Goal: Transaction & Acquisition: Obtain resource

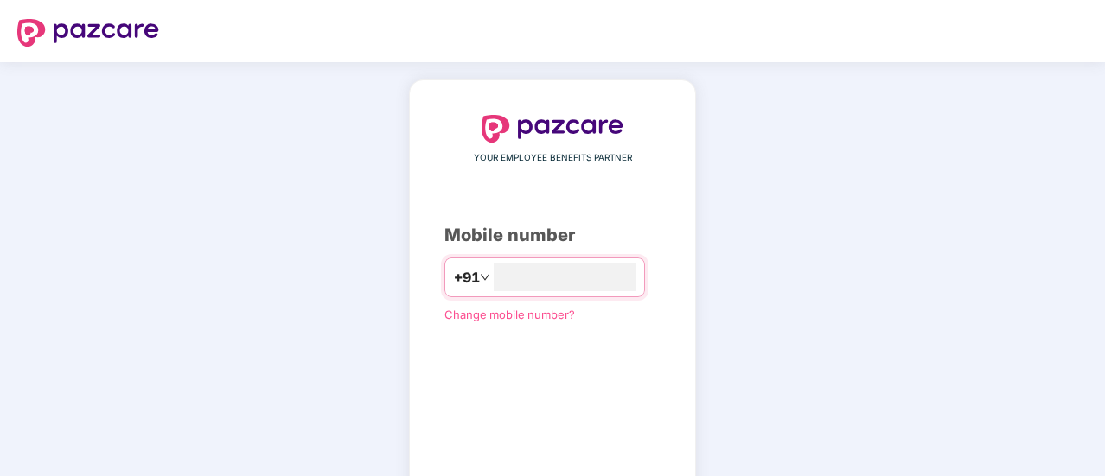
type input "**********"
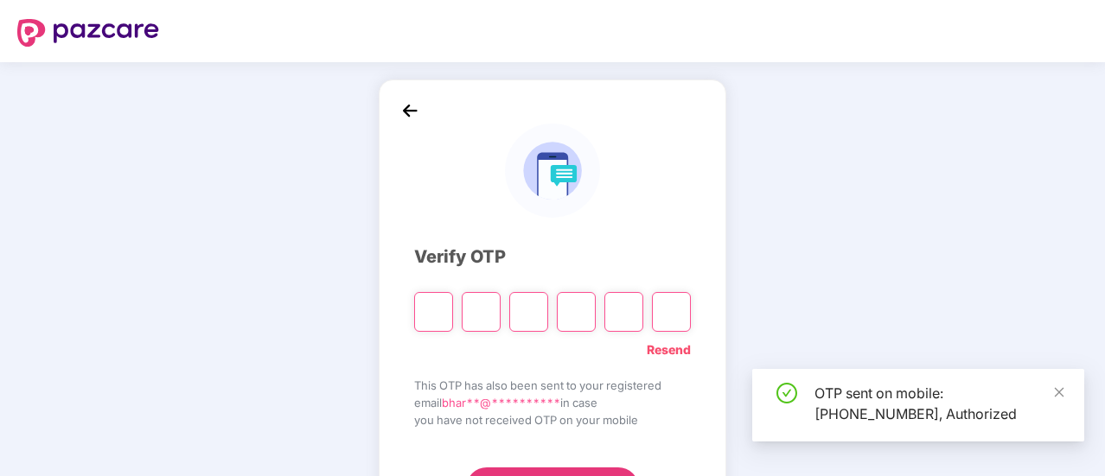
click at [837, 411] on div "OTP sent on mobile: [PHONE_NUMBER], Authorized" at bounding box center [938, 403] width 249 height 41
copy div "916380669459"
click at [446, 318] on input "Please enter verification code. Digit 1" at bounding box center [433, 312] width 39 height 40
type input "*"
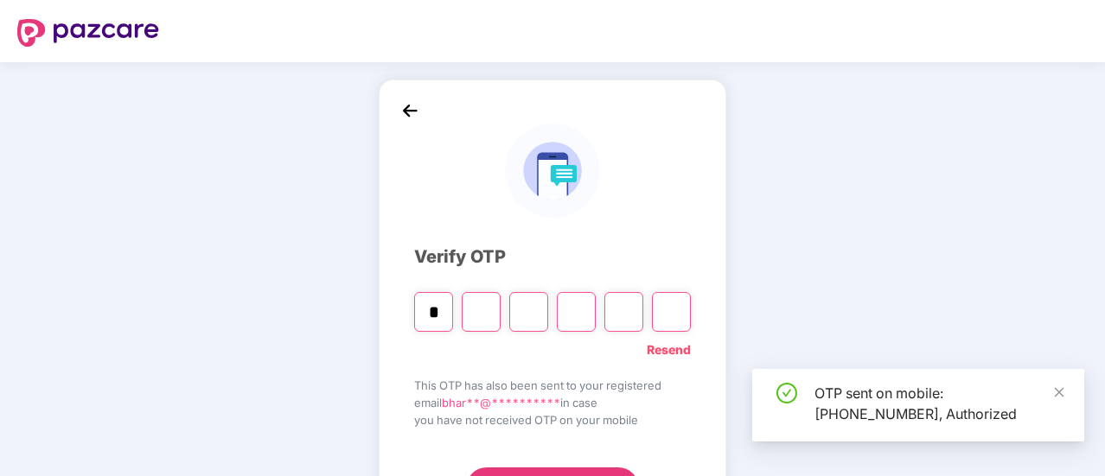
type input "*"
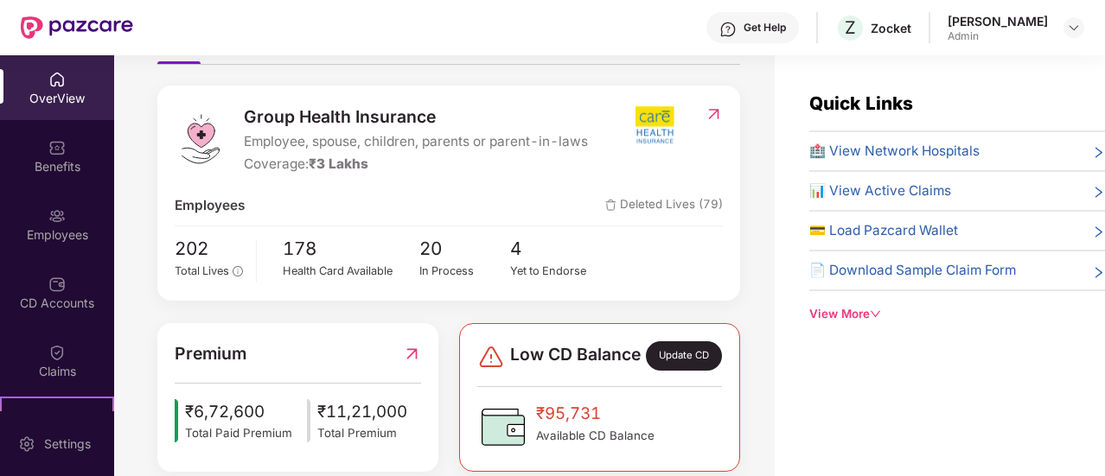
scroll to position [258, 0]
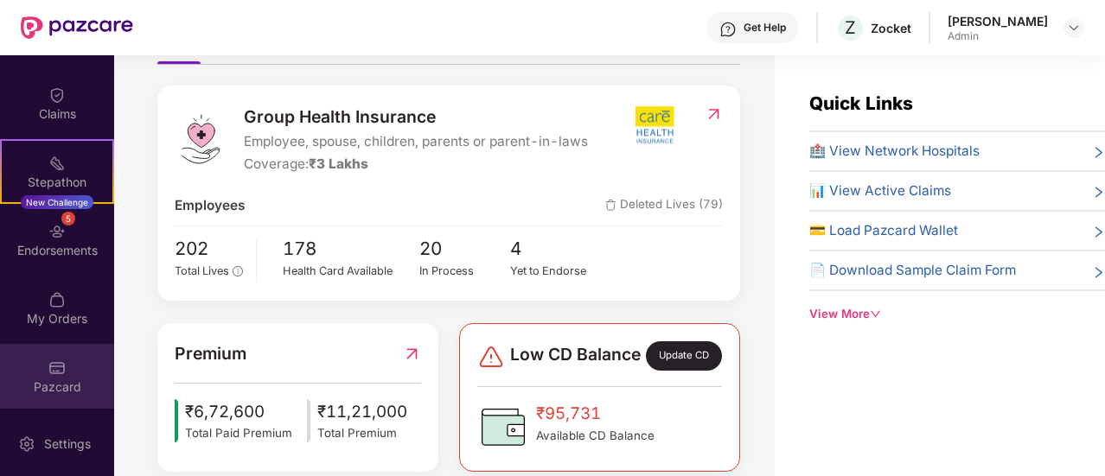
click at [60, 369] on img at bounding box center [56, 368] width 17 height 17
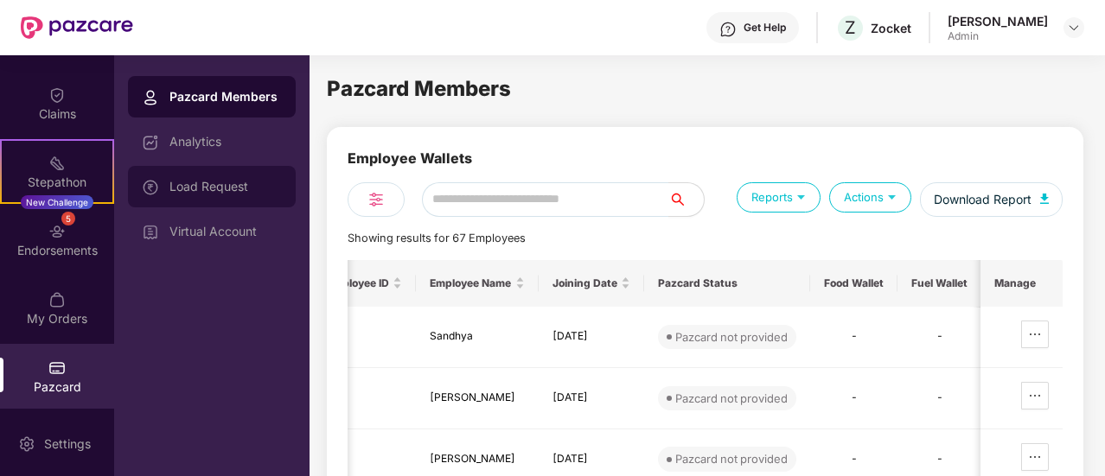
click at [178, 181] on div "Load Request" at bounding box center [225, 187] width 112 height 14
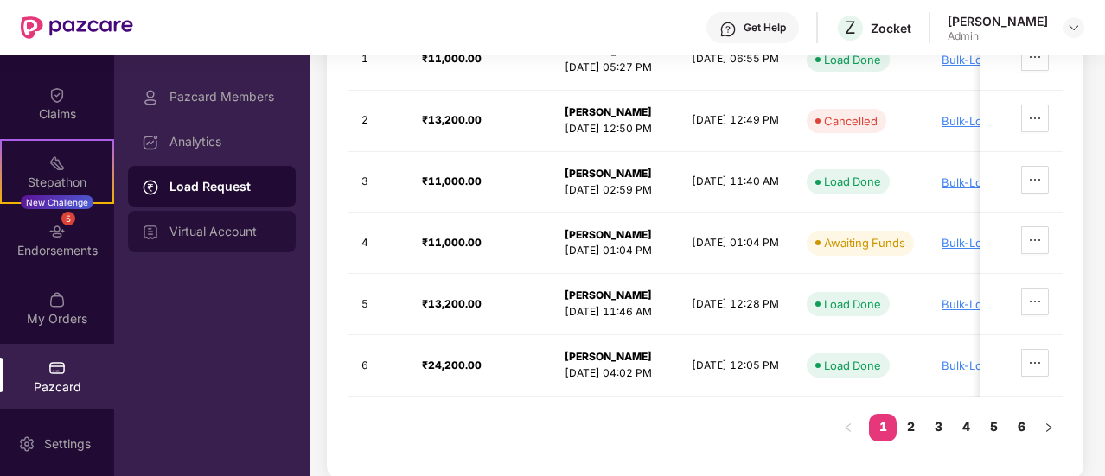
click at [206, 217] on div "Virtual Account" at bounding box center [212, 231] width 168 height 41
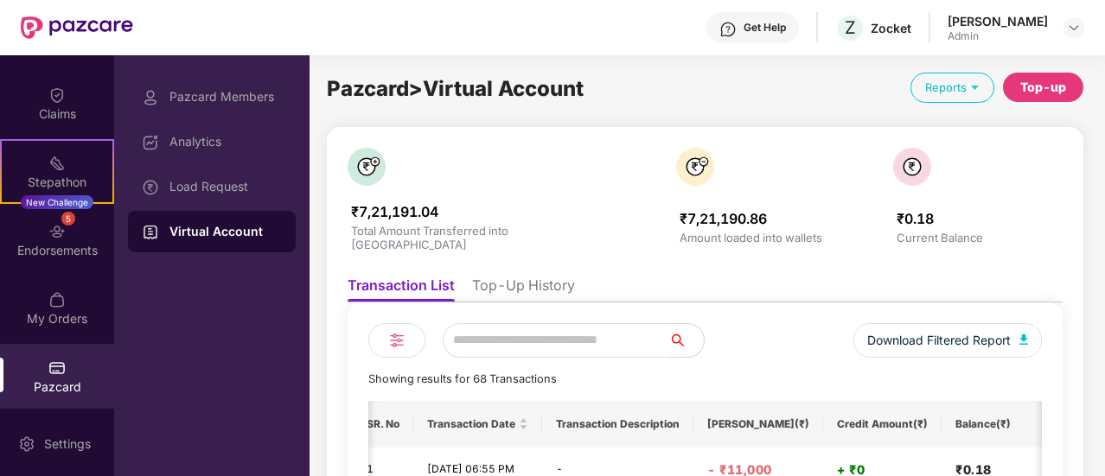
scroll to position [42, 0]
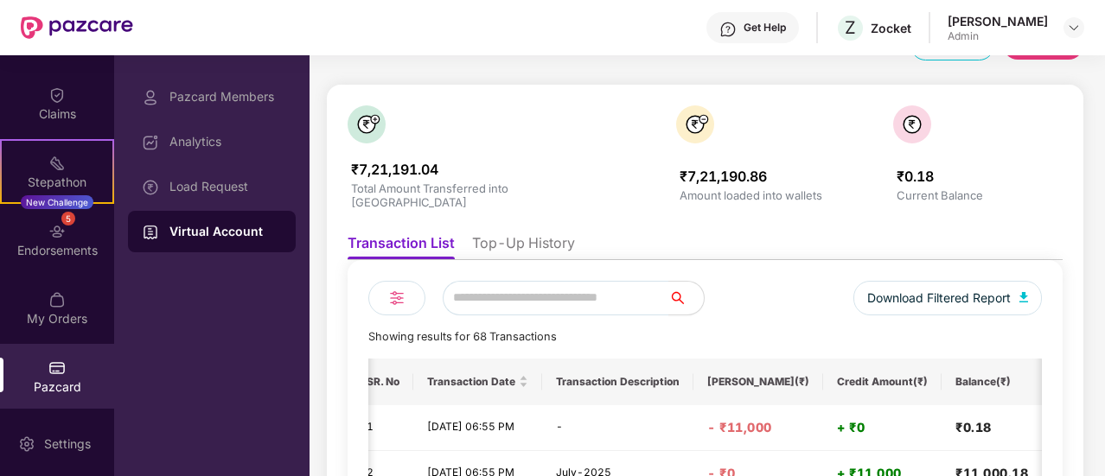
click at [545, 234] on li "Top-Up History" at bounding box center [523, 246] width 103 height 25
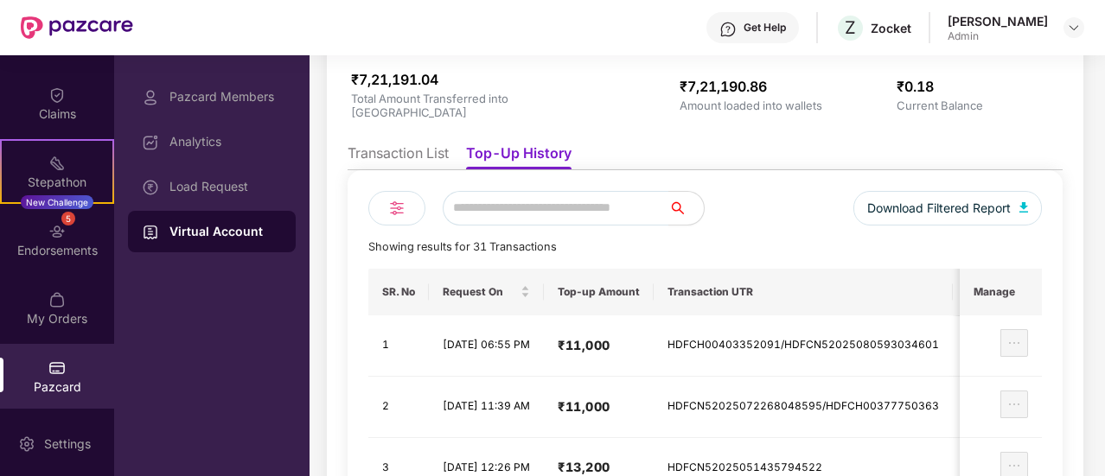
scroll to position [130, 0]
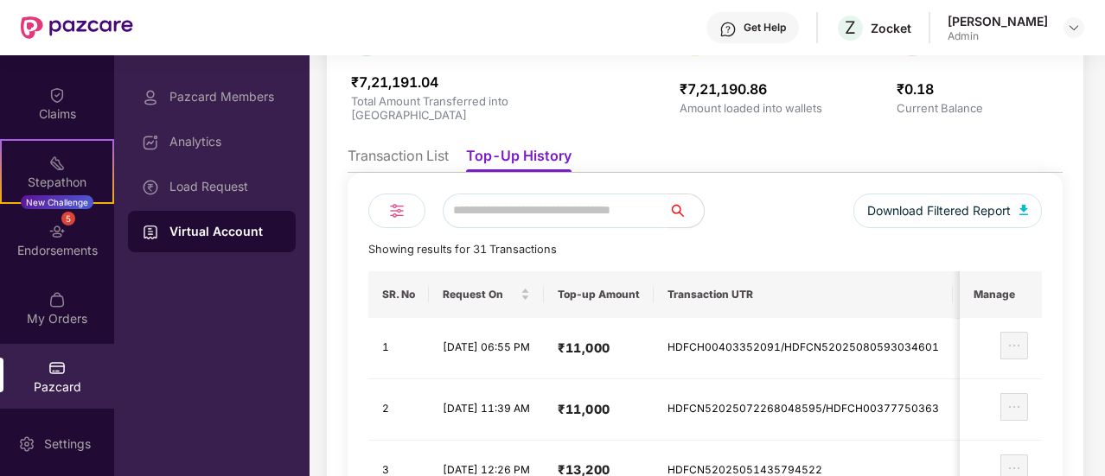
click at [376, 205] on div at bounding box center [396, 211] width 57 height 35
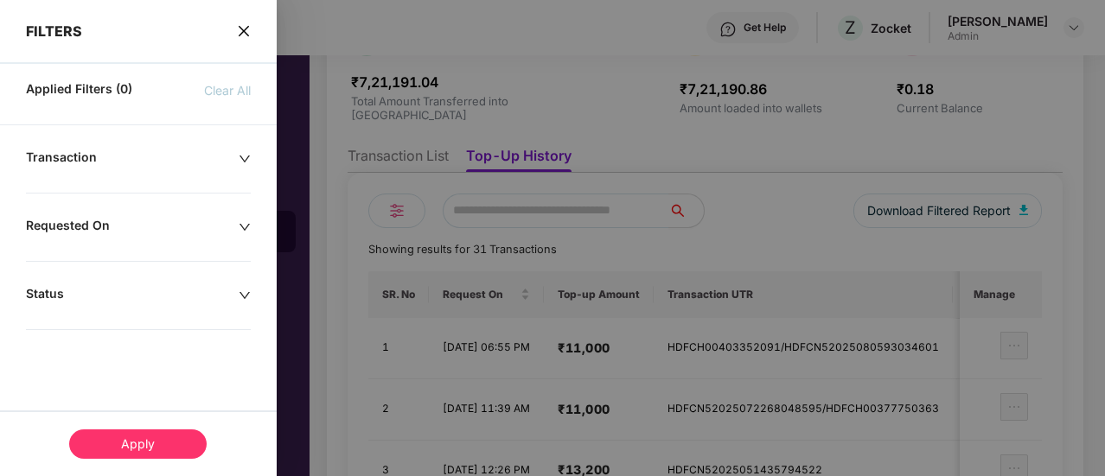
click at [164, 142] on div "FILTERS Applied Filters (0) Clear All Transaction Requested On Status Apply" at bounding box center [138, 238] width 277 height 476
click at [164, 156] on div "Transaction" at bounding box center [132, 159] width 213 height 19
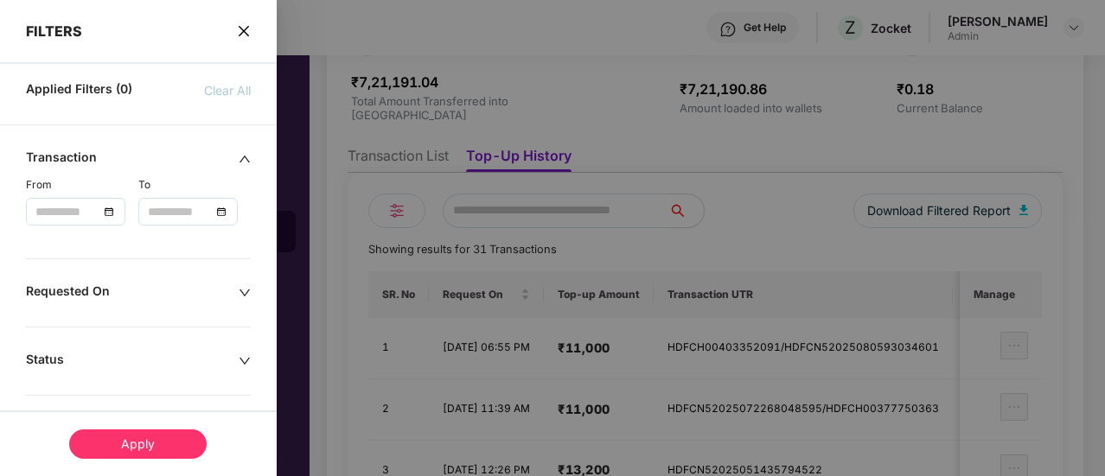
click at [102, 212] on div at bounding box center [75, 211] width 80 height 19
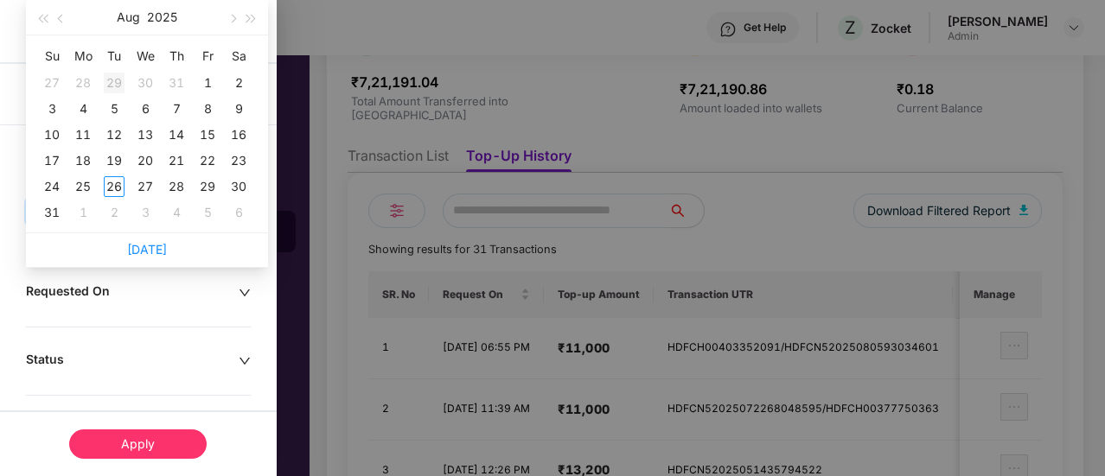
type input "**********"
click at [47, 16] on span "button" at bounding box center [42, 19] width 9 height 9
click at [248, 20] on span "button" at bounding box center [251, 19] width 9 height 9
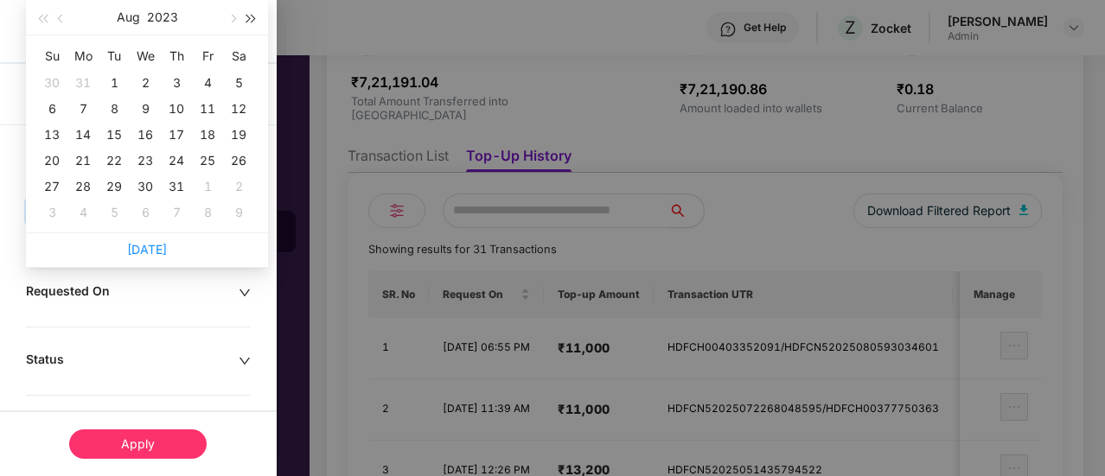
click at [248, 20] on span "button" at bounding box center [251, 19] width 9 height 9
click at [57, 17] on button "button" at bounding box center [61, 17] width 19 height 35
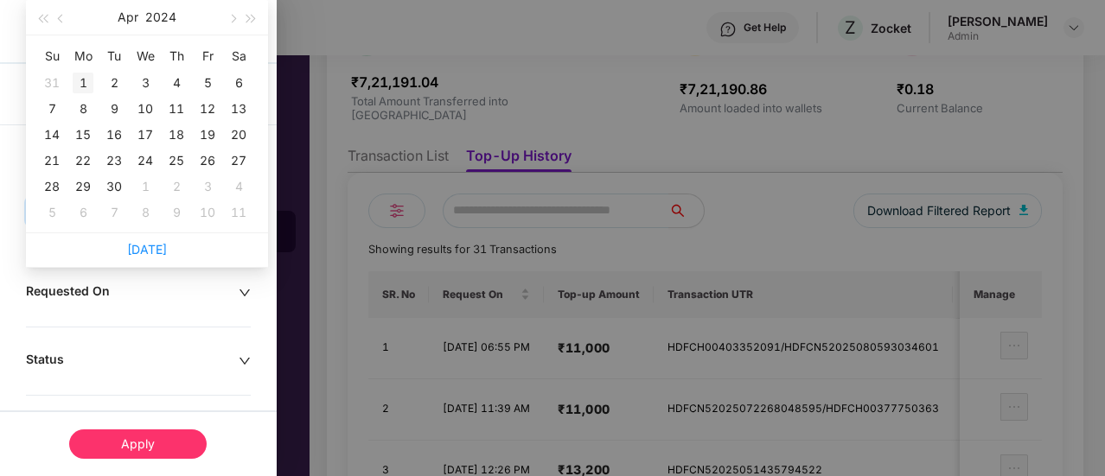
type input "**********"
click at [83, 80] on div "1" at bounding box center [83, 83] width 21 height 21
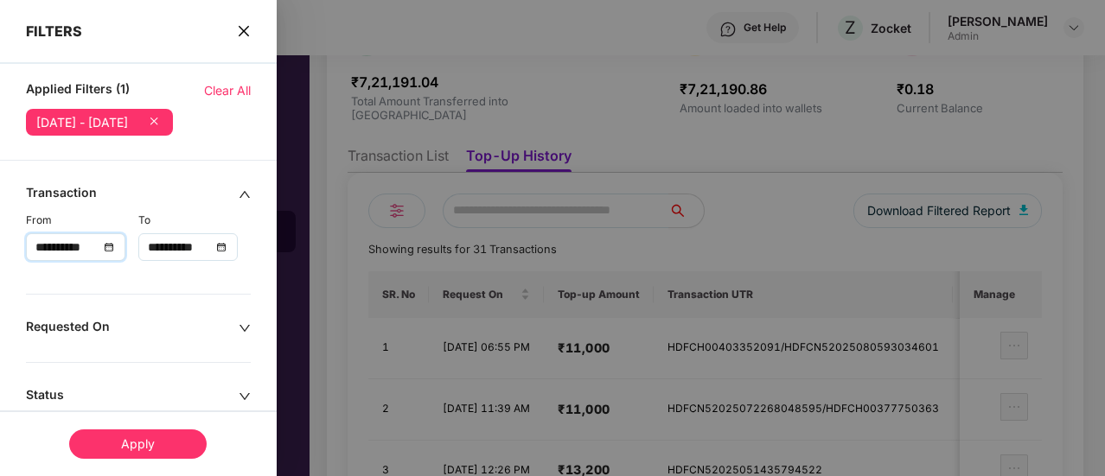
click at [221, 246] on div "**********" at bounding box center [188, 247] width 80 height 19
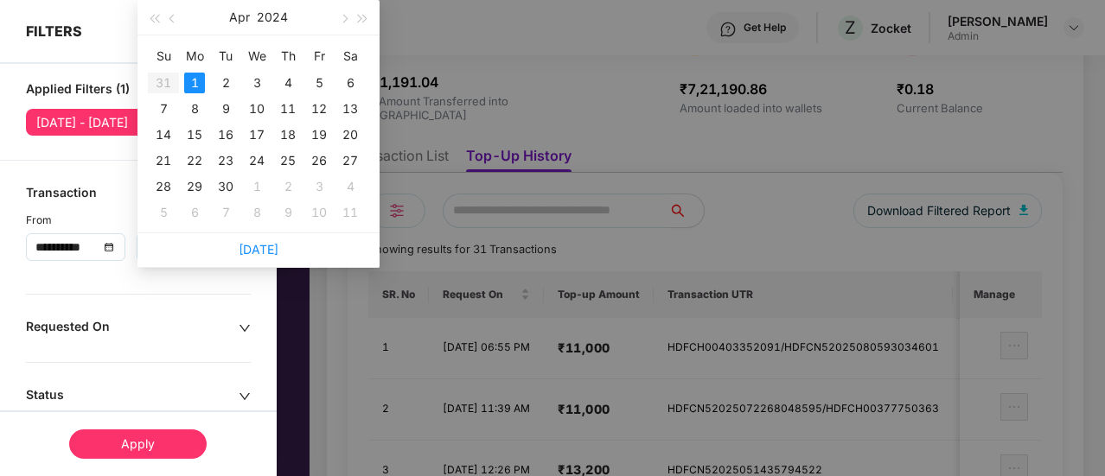
scroll to position [0, 3]
click at [359, 20] on span "button" at bounding box center [363, 19] width 9 height 9
click at [156, 19] on span "button" at bounding box center [154, 19] width 9 height 9
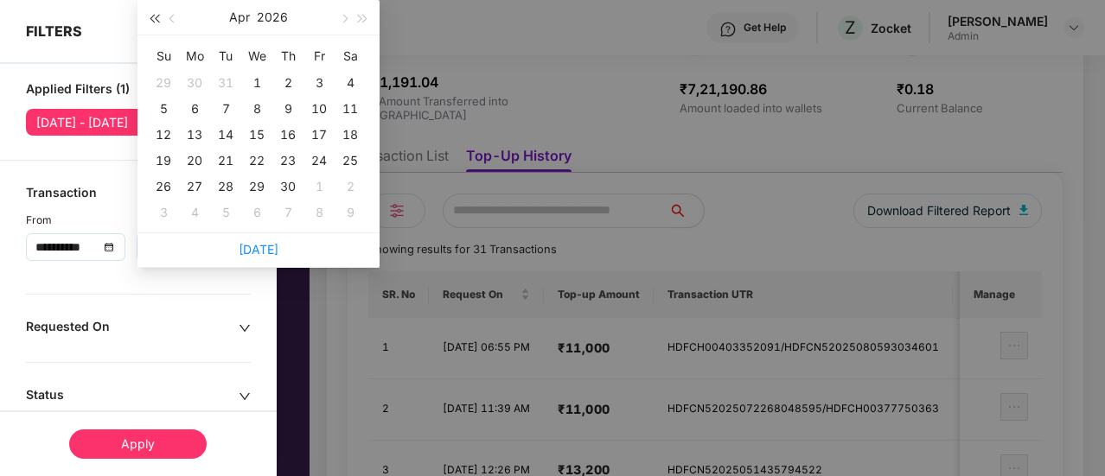
click at [158, 18] on span "button" at bounding box center [154, 19] width 9 height 9
click at [170, 18] on span "button" at bounding box center [173, 19] width 9 height 9
click at [188, 208] on div "31" at bounding box center [194, 212] width 21 height 21
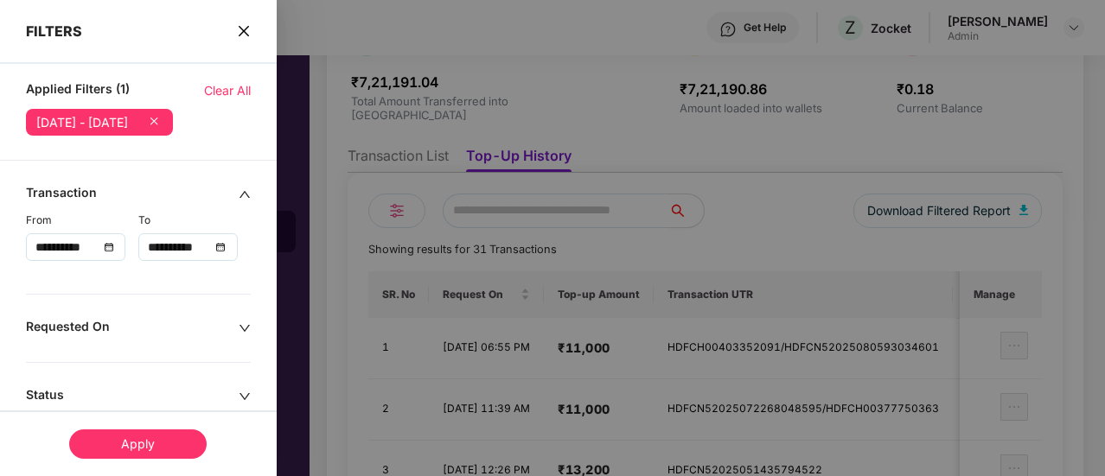
click at [138, 440] on div "Apply" at bounding box center [137, 444] width 137 height 29
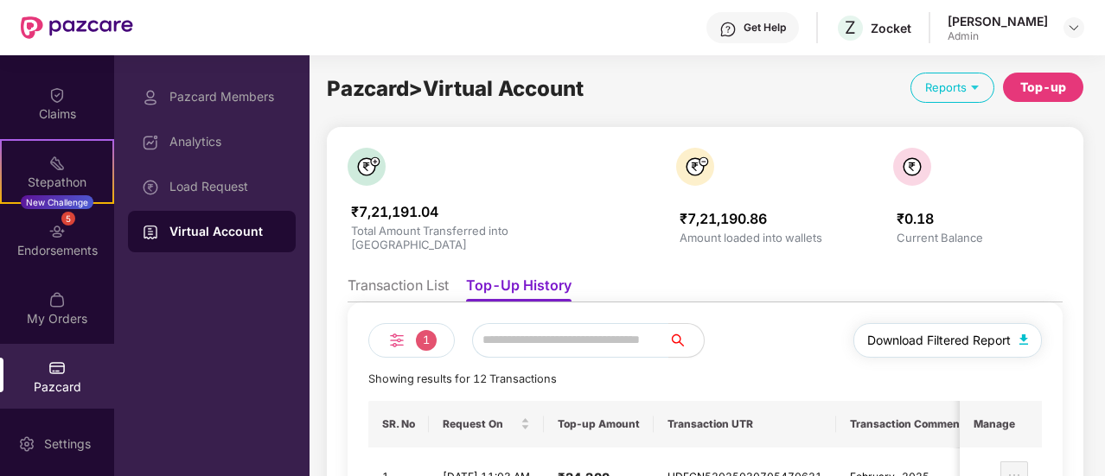
click at [921, 335] on span "Download Filtered Report" at bounding box center [938, 340] width 143 height 19
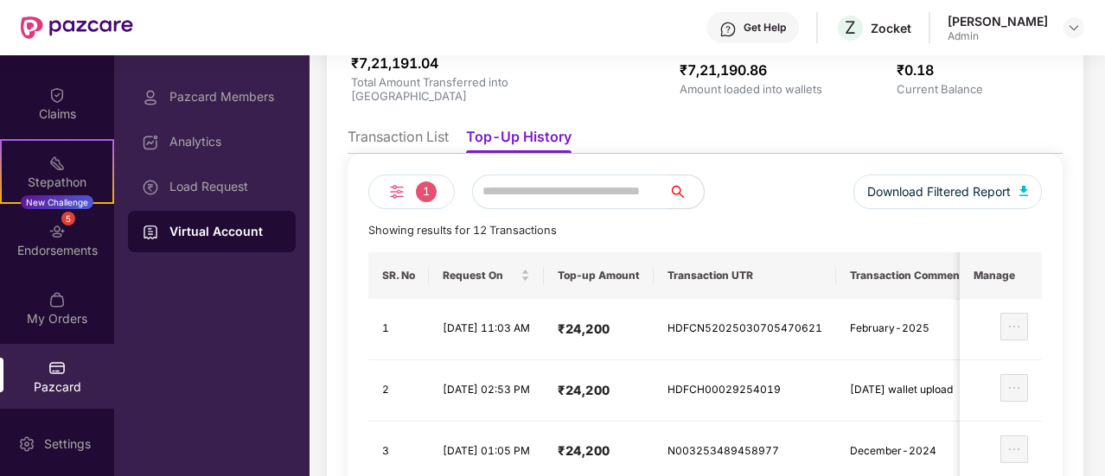
scroll to position [150, 0]
click at [411, 175] on div "1" at bounding box center [411, 191] width 86 height 35
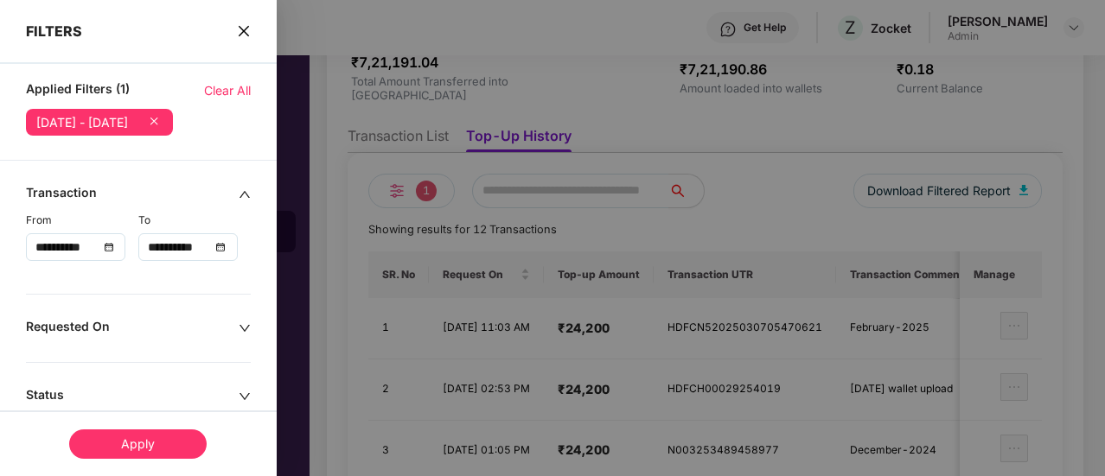
click at [220, 245] on div "**********" at bounding box center [188, 247] width 80 height 19
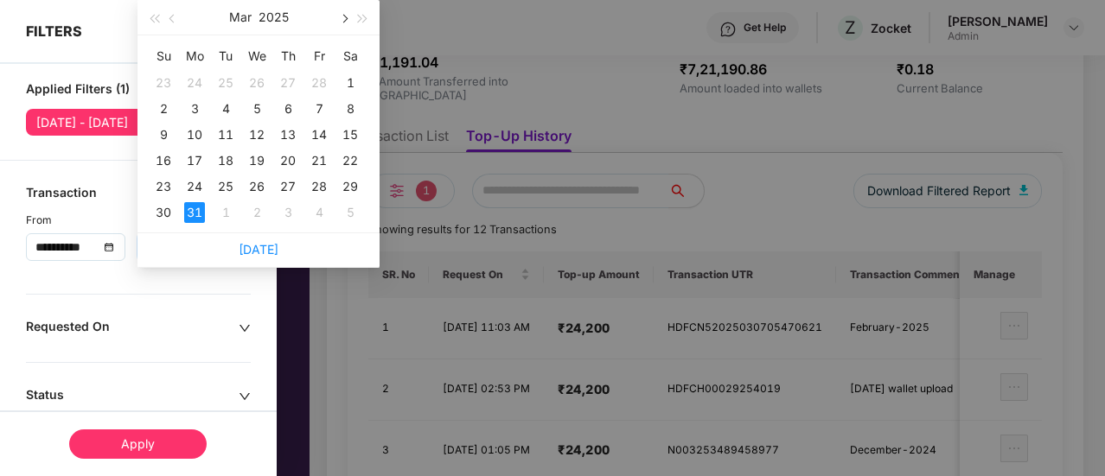
click at [337, 27] on button "button" at bounding box center [343, 17] width 19 height 35
type input "**********"
click at [254, 189] on div "30" at bounding box center [256, 186] width 21 height 21
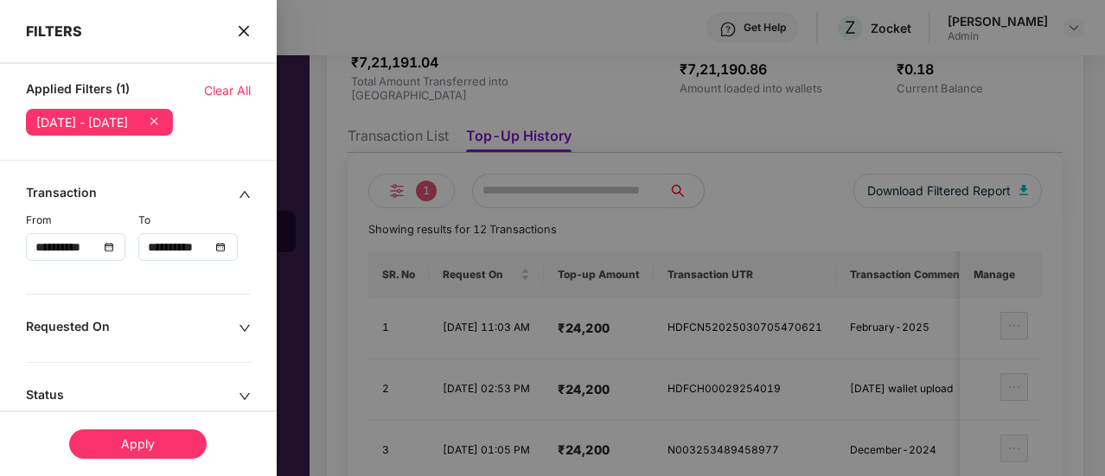
scroll to position [0, 0]
click at [117, 434] on div "Apply" at bounding box center [137, 444] width 137 height 29
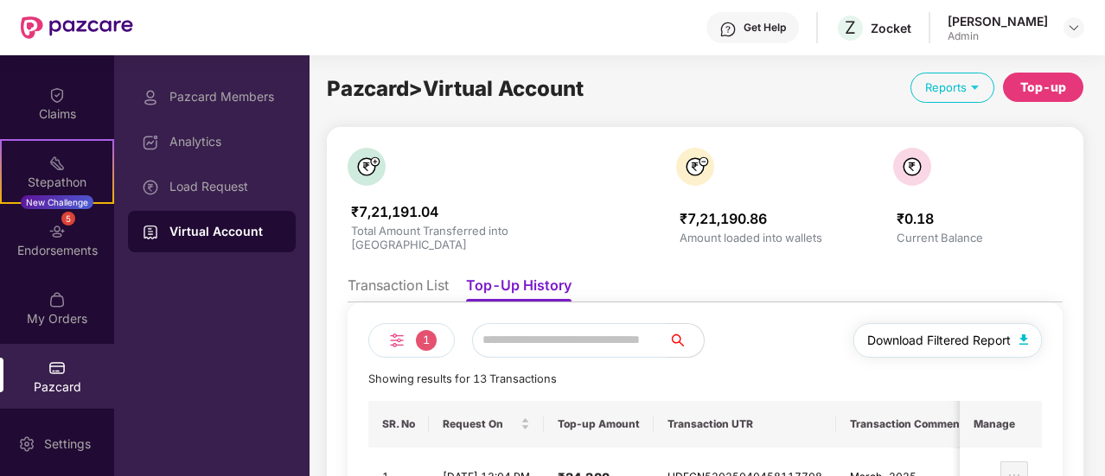
click at [951, 331] on span "Download Filtered Report" at bounding box center [938, 340] width 143 height 19
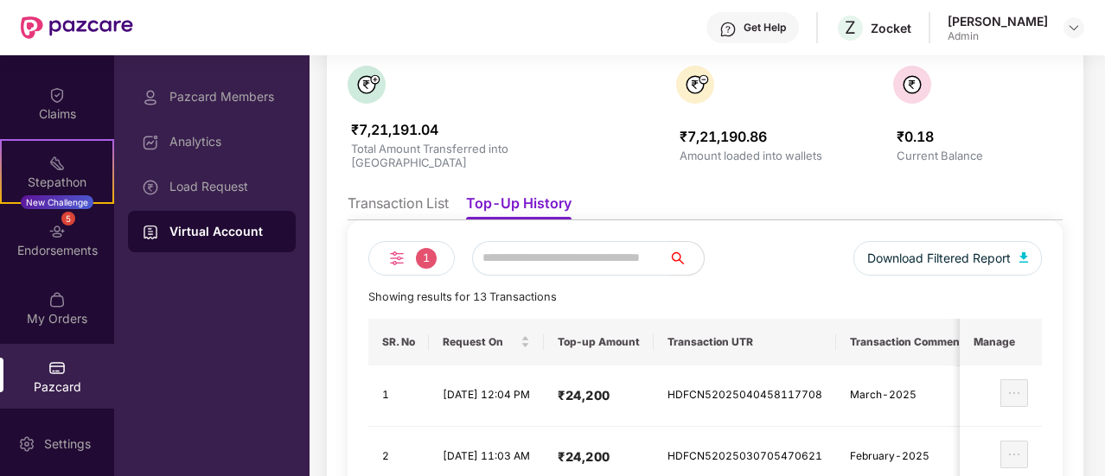
scroll to position [80, 0]
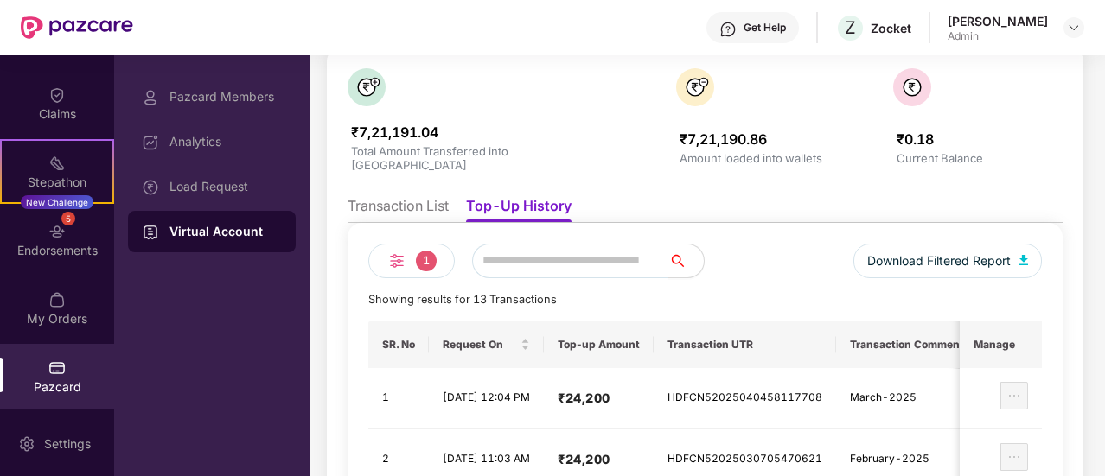
click at [925, 293] on div "Showing results for 13 Transactions" at bounding box center [704, 299] width 673 height 17
